Goal: Transaction & Acquisition: Book appointment/travel/reservation

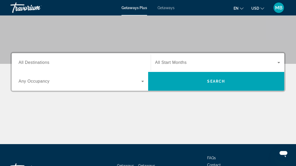
scroll to position [93, 0]
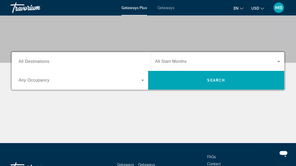
click at [38, 62] on span "All Destinations" at bounding box center [34, 61] width 31 height 4
click at [38, 62] on input "Destination All Destinations" at bounding box center [81, 62] width 125 height 6
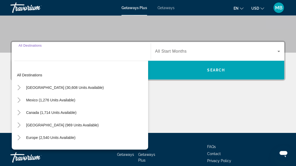
scroll to position [118, 0]
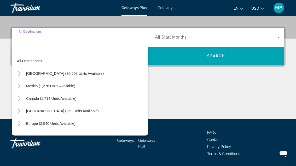
click at [19, 73] on icon "Toggle United States (30,608 units available)" at bounding box center [18, 73] width 5 height 5
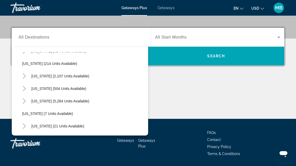
scroll to position [39, 0]
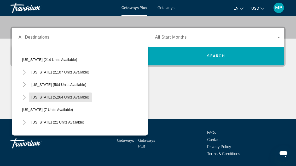
click at [64, 99] on span "[US_STATE] (5,264 units available)" at bounding box center [60, 97] width 58 height 4
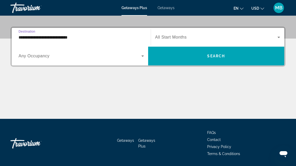
click at [140, 57] on icon "Search widget" at bounding box center [142, 56] width 6 height 6
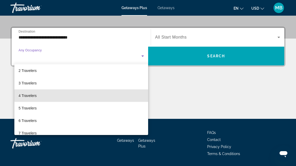
scroll to position [13, 0]
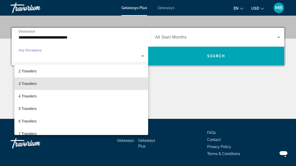
click at [27, 84] on span "3 Travelers" at bounding box center [28, 84] width 18 height 6
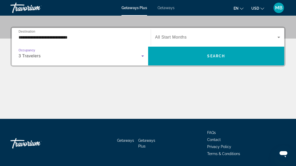
click at [90, 39] on input "**********" at bounding box center [81, 37] width 125 height 6
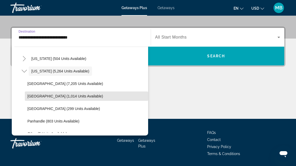
scroll to position [65, 0]
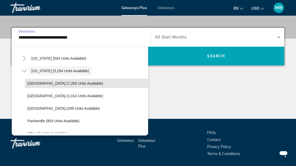
click at [76, 84] on span "[GEOGRAPHIC_DATA] (7,205 units available)" at bounding box center [64, 83] width 75 height 4
type input "**********"
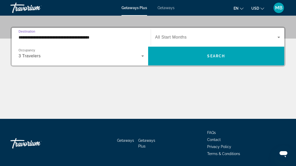
click at [275, 39] on icon "Search widget" at bounding box center [278, 37] width 6 height 6
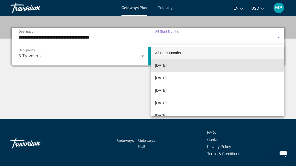
click at [186, 67] on mat-option "[DATE]" at bounding box center [217, 65] width 133 height 13
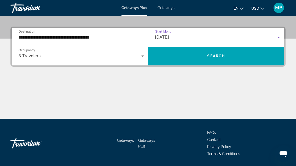
click at [223, 57] on span "Search" at bounding box center [216, 56] width 18 height 4
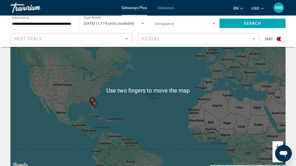
scroll to position [40, 0]
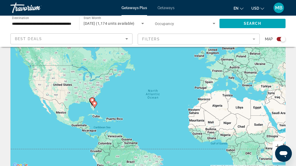
click at [278, 146] on button "Zoom in" at bounding box center [277, 146] width 10 height 10
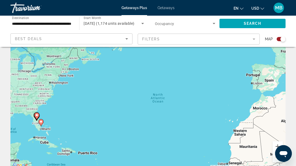
click at [277, 148] on button "Zoom in" at bounding box center [277, 146] width 10 height 10
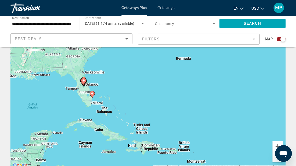
click at [277, 146] on button "Zoom in" at bounding box center [277, 146] width 10 height 10
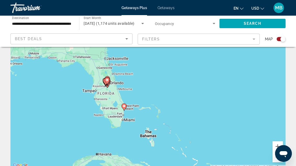
click at [276, 147] on button "Zoom in" at bounding box center [277, 146] width 10 height 10
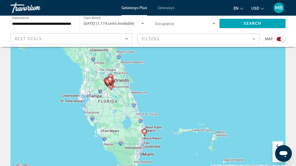
click at [278, 145] on button "Zoom in" at bounding box center [277, 146] width 10 height 10
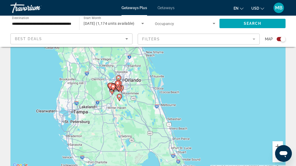
click at [277, 147] on button "Zoom in" at bounding box center [277, 146] width 10 height 10
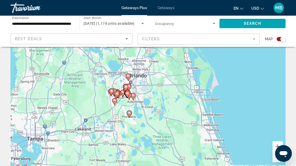
click at [274, 146] on button "Zoom in" at bounding box center [277, 146] width 10 height 10
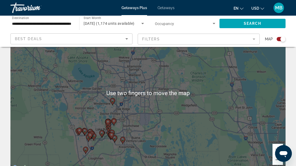
scroll to position [37, 0]
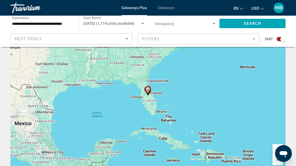
click at [275, 148] on button "Zoom in" at bounding box center [277, 149] width 10 height 10
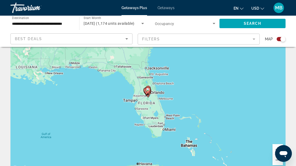
click at [278, 148] on button "Zoom in" at bounding box center [277, 149] width 10 height 10
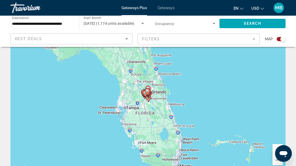
click at [282, 145] on button "Zoom in" at bounding box center [277, 149] width 10 height 10
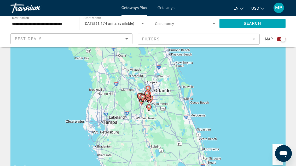
click at [279, 148] on button "Zoom in" at bounding box center [277, 149] width 10 height 10
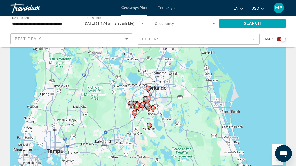
click at [146, 92] on gmp-advanced-marker "Main content" at bounding box center [147, 90] width 5 height 8
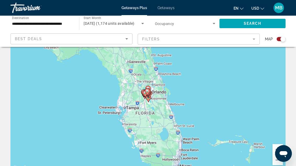
type input "**********"
click at [150, 87] on icon "Main content" at bounding box center [147, 89] width 5 height 7
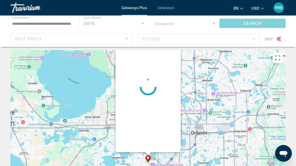
scroll to position [0, 0]
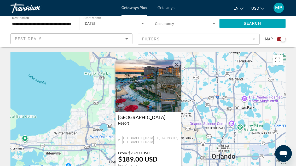
click at [157, 88] on img "Main content" at bounding box center [147, 86] width 65 height 52
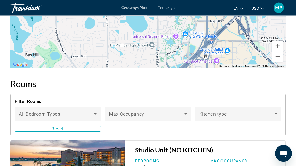
scroll to position [918, 0]
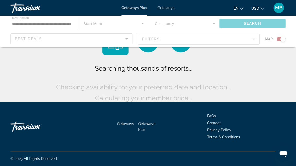
scroll to position [17, 0]
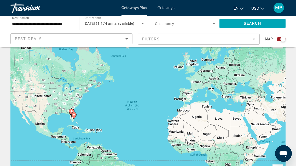
click at [75, 113] on image "Main content" at bounding box center [73, 114] width 3 height 3
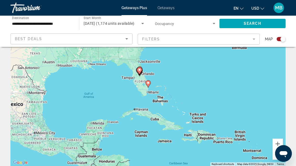
click at [142, 76] on gmp-advanced-marker "Main content" at bounding box center [139, 73] width 5 height 8
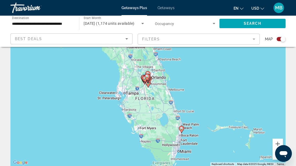
click at [148, 82] on gmp-advanced-marker "Main content" at bounding box center [147, 79] width 5 height 8
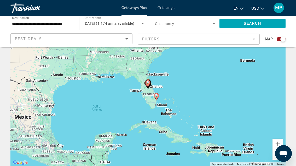
click at [149, 83] on icon "Main content" at bounding box center [147, 83] width 5 height 7
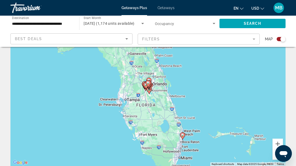
type input "**********"
click at [146, 87] on gmp-advanced-marker "Main content" at bounding box center [147, 84] width 5 height 8
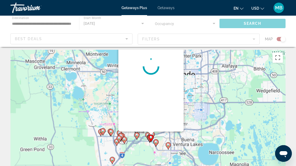
scroll to position [0, 0]
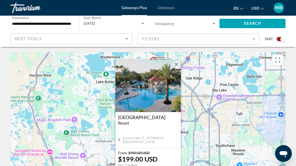
click at [178, 64] on button "Close" at bounding box center [176, 65] width 8 height 8
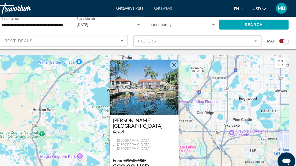
click at [149, 90] on img "Main content" at bounding box center [147, 83] width 65 height 52
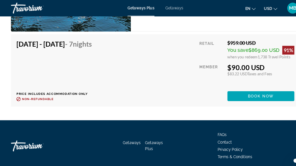
scroll to position [1142, 0]
